Goal: Task Accomplishment & Management: Complete application form

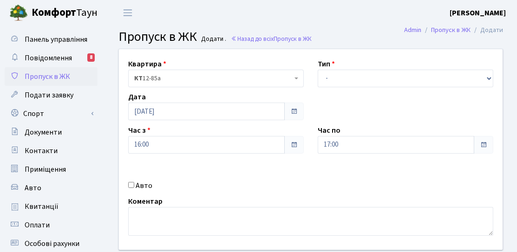
click at [160, 126] on div "Час з 16:00" at bounding box center [216, 139] width 190 height 29
click at [346, 143] on input "17:00" at bounding box center [396, 145] width 157 height 18
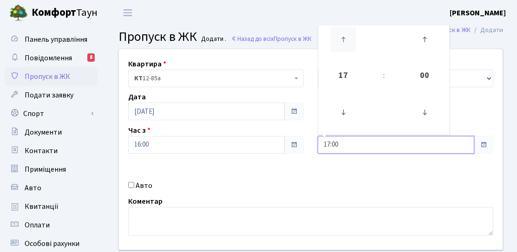
click at [342, 40] on icon at bounding box center [343, 39] width 25 height 25
type input "20:00"
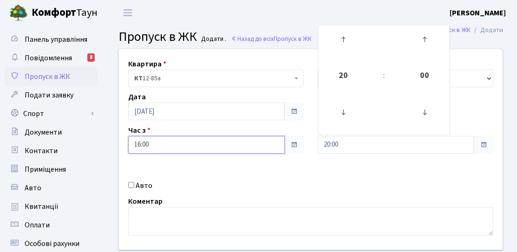
click at [222, 138] on input "16:00" at bounding box center [206, 145] width 157 height 18
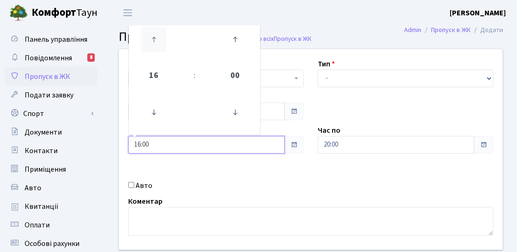
click at [146, 39] on icon at bounding box center [153, 39] width 25 height 25
type input "17:00"
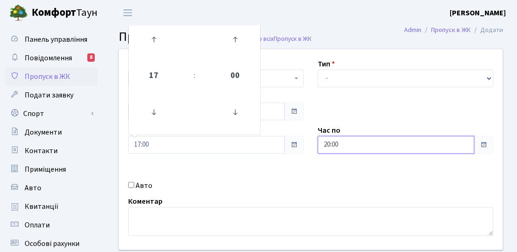
click at [345, 146] on input "20:00" at bounding box center [396, 145] width 157 height 18
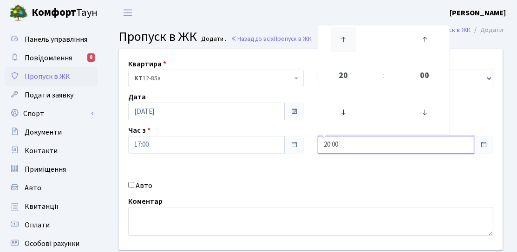
click at [345, 49] on icon at bounding box center [343, 39] width 25 height 25
type input "21:00"
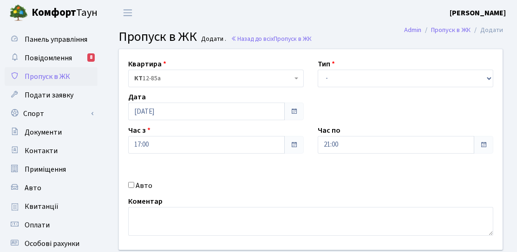
click at [291, 145] on span at bounding box center [294, 144] width 7 height 7
click at [141, 182] on label "Авто" at bounding box center [144, 185] width 17 height 11
click at [134, 182] on input "Авто" at bounding box center [131, 185] width 6 height 6
checkbox input "true"
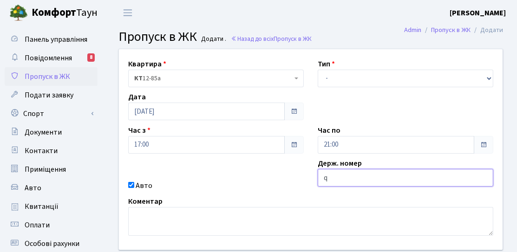
type input "QUATTRO"
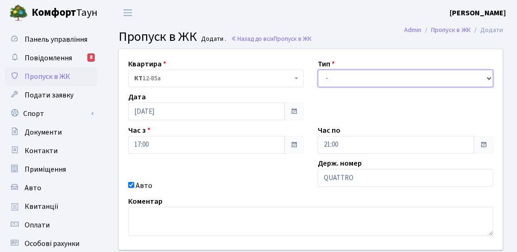
click at [350, 71] on select "- Доставка Таксі Гості Сервіс" at bounding box center [406, 79] width 176 height 18
select select "3"
click at [318, 70] on select "- Доставка Таксі Гості Сервіс" at bounding box center [406, 79] width 176 height 18
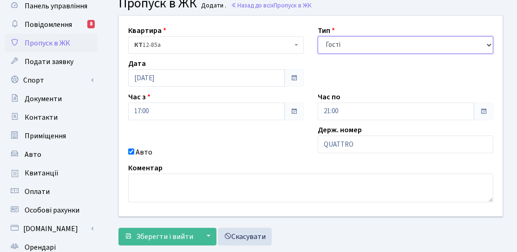
scroll to position [46, 0]
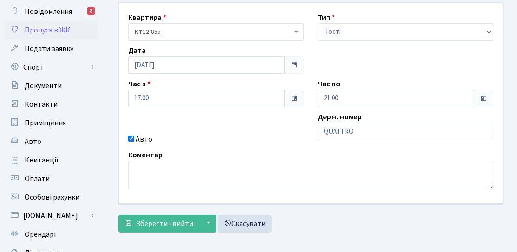
click at [167, 211] on form "Квартира <b>КТ</b>&nbsp;&nbsp;&nbsp;&nbsp;12-85а КТ 12-85а Тип - Доставка Таксі…" at bounding box center [311, 117] width 385 height 231
click at [168, 216] on button "Зберегти і вийти" at bounding box center [159, 224] width 81 height 18
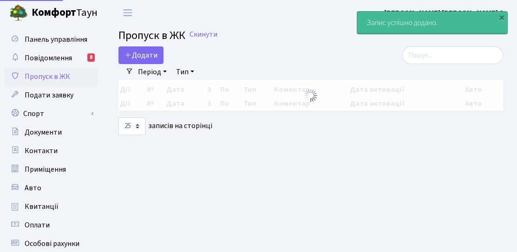
select select "25"
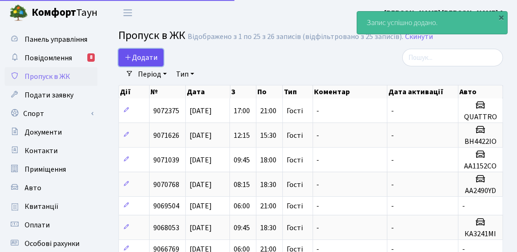
click at [151, 59] on span "Додати" at bounding box center [141, 58] width 33 height 10
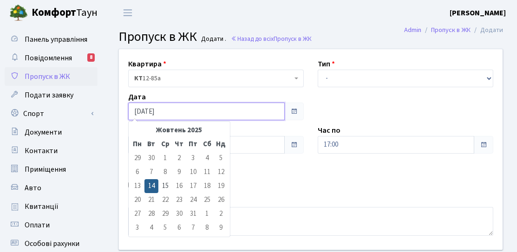
drag, startPoint x: 0, startPoint y: 0, endPoint x: 153, endPoint y: 106, distance: 185.8
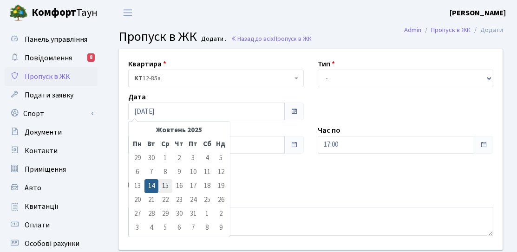
click at [166, 192] on td "15" at bounding box center [166, 186] width 14 height 14
type input "[DATE]"
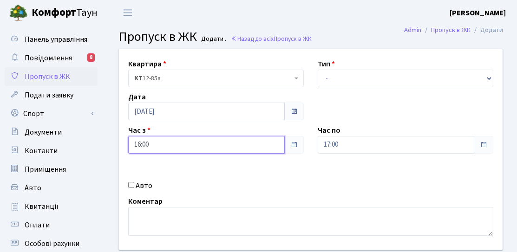
click at [175, 147] on input "16:00" at bounding box center [206, 145] width 157 height 18
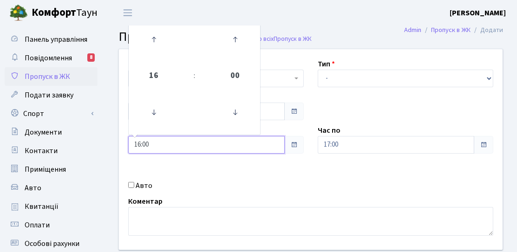
click at [167, 116] on td at bounding box center [154, 112] width 47 height 40
click at [166, 116] on link at bounding box center [153, 112] width 27 height 33
click at [163, 117] on icon at bounding box center [153, 112] width 25 height 25
click at [162, 117] on icon at bounding box center [153, 112] width 25 height 25
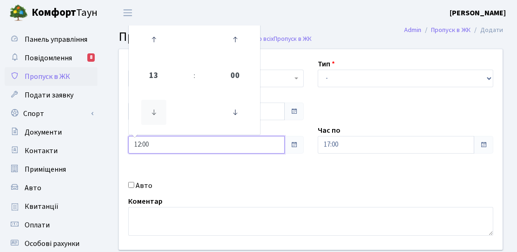
click at [162, 117] on icon at bounding box center [153, 112] width 25 height 25
click at [161, 118] on icon at bounding box center [153, 112] width 25 height 25
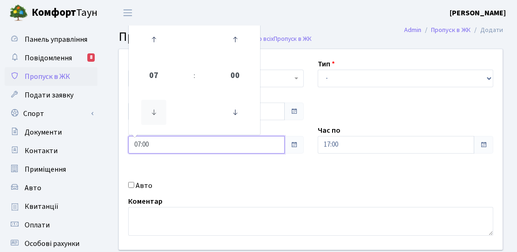
click at [161, 118] on icon at bounding box center [153, 112] width 25 height 25
type input "06:00"
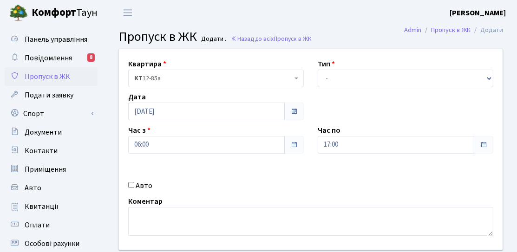
click at [369, 154] on div "Квартира <b>КТ</b>&nbsp;&nbsp;&nbsp;&nbsp;12-85а КТ 12-85а Тип - Доставка Таксі…" at bounding box center [311, 149] width 398 height 201
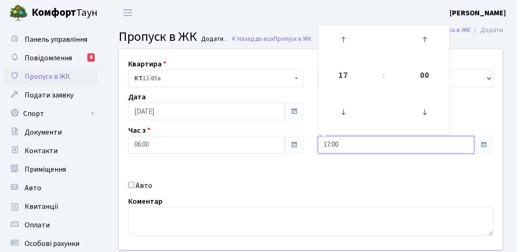
click at [357, 139] on input "17:00" at bounding box center [396, 145] width 157 height 18
click at [345, 54] on link at bounding box center [343, 39] width 27 height 33
click at [345, 53] on link at bounding box center [343, 39] width 27 height 33
click at [345, 49] on icon at bounding box center [343, 39] width 25 height 25
click at [345, 48] on icon at bounding box center [343, 39] width 25 height 25
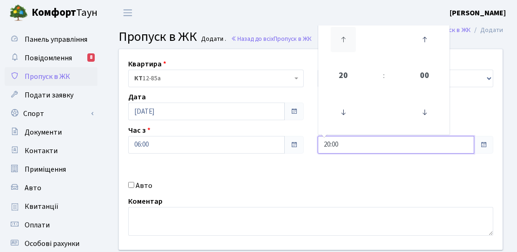
type input "21:00"
click at [476, 119] on div "Квартира <b>КТ</b>&nbsp;&nbsp;&nbsp;&nbsp;12-85а КТ 12-85а Тип - Доставка Таксі…" at bounding box center [311, 149] width 398 height 201
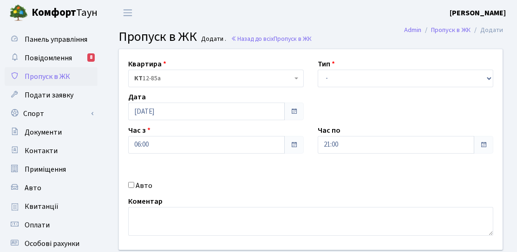
click at [419, 88] on div "Квартира <b>КТ</b>&nbsp;&nbsp;&nbsp;&nbsp;12-85а КТ 12-85а Тип - Доставка Таксі…" at bounding box center [311, 149] width 398 height 201
click at [417, 78] on select "- Доставка Таксі Гості Сервіс" at bounding box center [406, 79] width 176 height 18
click at [318, 70] on select "- Доставка Таксі Гості Сервіс" at bounding box center [406, 79] width 176 height 18
click at [360, 78] on select "- Доставка Таксі Гості Сервіс" at bounding box center [406, 79] width 176 height 18
select select "3"
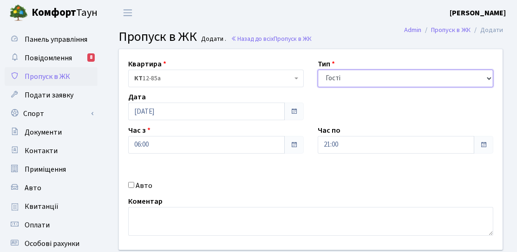
click at [318, 70] on select "- Доставка Таксі Гості Сервіс" at bounding box center [406, 79] width 176 height 18
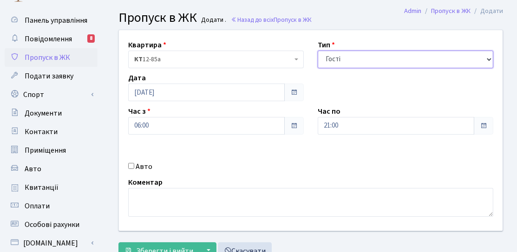
scroll to position [46, 0]
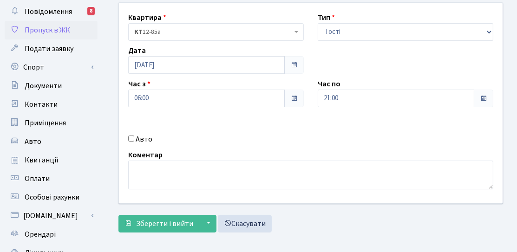
click at [164, 212] on form "Квартира <b>КТ</b>&nbsp;&nbsp;&nbsp;&nbsp;12-85а КТ 12-85а Тип - Доставка Таксі…" at bounding box center [311, 117] width 385 height 231
click at [171, 219] on span "Зберегти і вийти" at bounding box center [164, 224] width 57 height 10
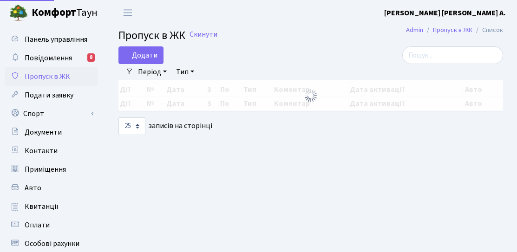
select select "25"
